Goal: Information Seeking & Learning: Find contact information

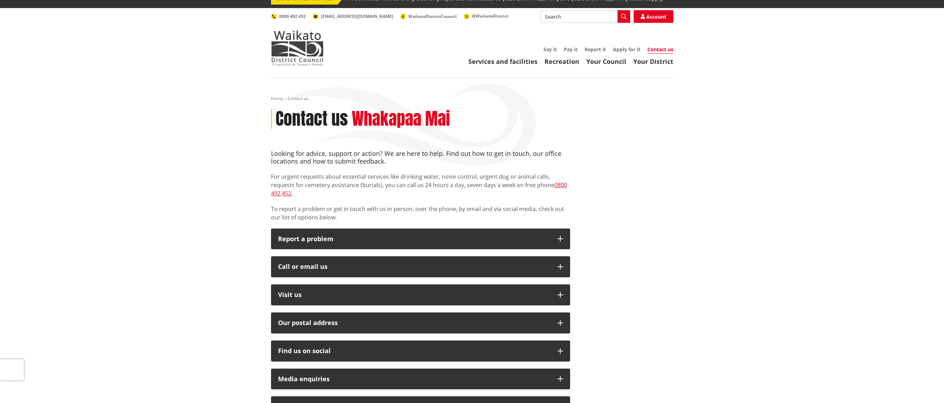
scroll to position [13, 0]
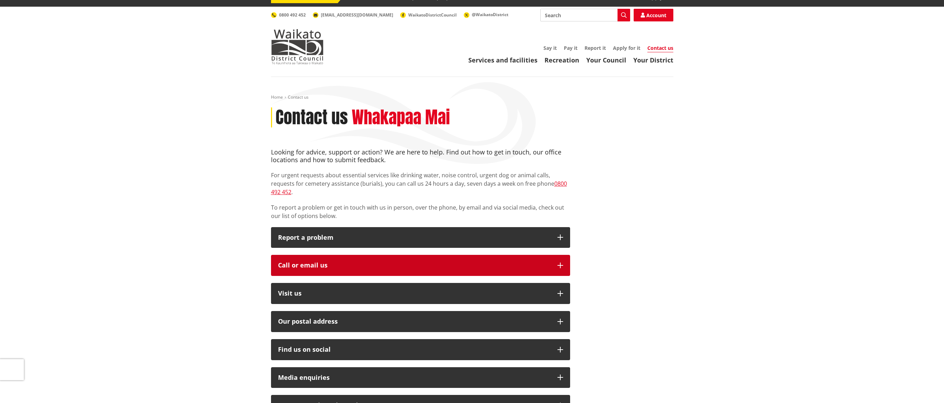
click at [353, 262] on div "Call or email us" at bounding box center [414, 265] width 272 height 7
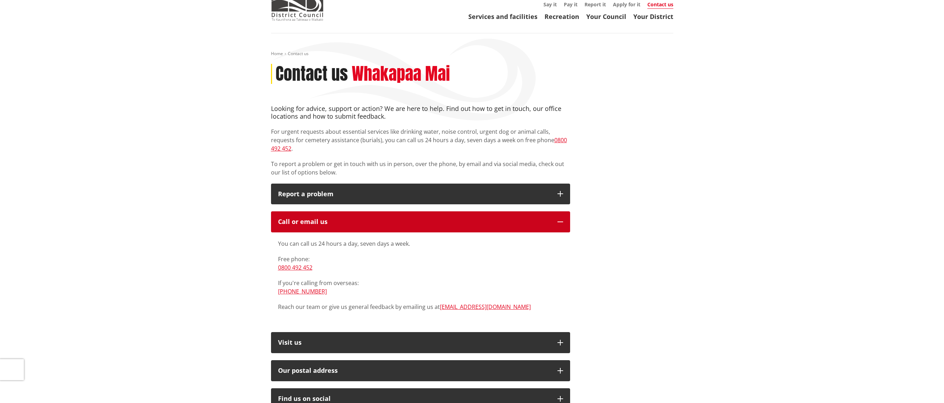
scroll to position [57, 0]
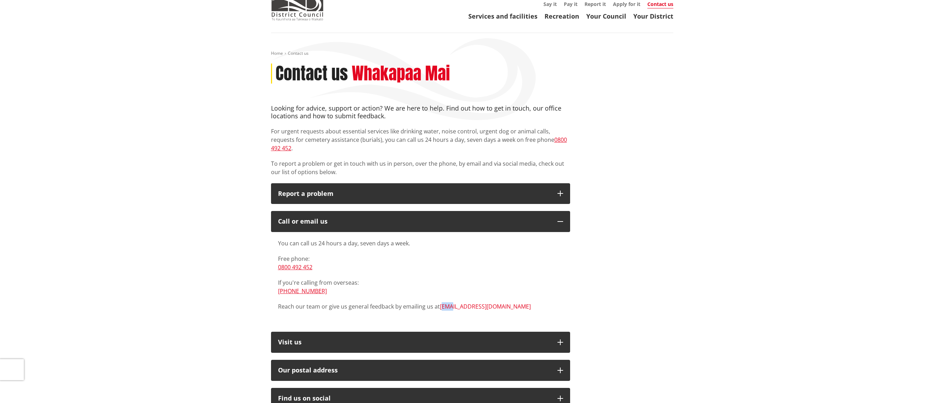
drag, startPoint x: 492, startPoint y: 301, endPoint x: 441, endPoint y: 301, distance: 51.3
click at [441, 302] on p "Reach our team or give us general feedback by emailing us at [EMAIL_ADDRESS][DO…" at bounding box center [420, 306] width 285 height 8
click at [484, 312] on div "You can call us 24 hours a day, seven days a week. Free phone: [PHONE_NUMBER] I…" at bounding box center [420, 278] width 299 height 93
drag, startPoint x: 316, startPoint y: 260, endPoint x: 278, endPoint y: 262, distance: 37.6
click at [278, 262] on p "Free phone: [PHONE_NUMBER]" at bounding box center [420, 263] width 285 height 17
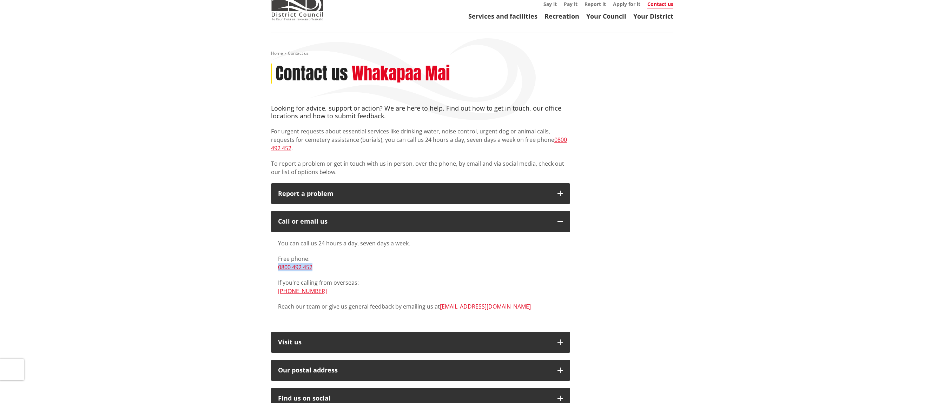
copy link "0800 492 452"
